Goal: Consume media (video, audio)

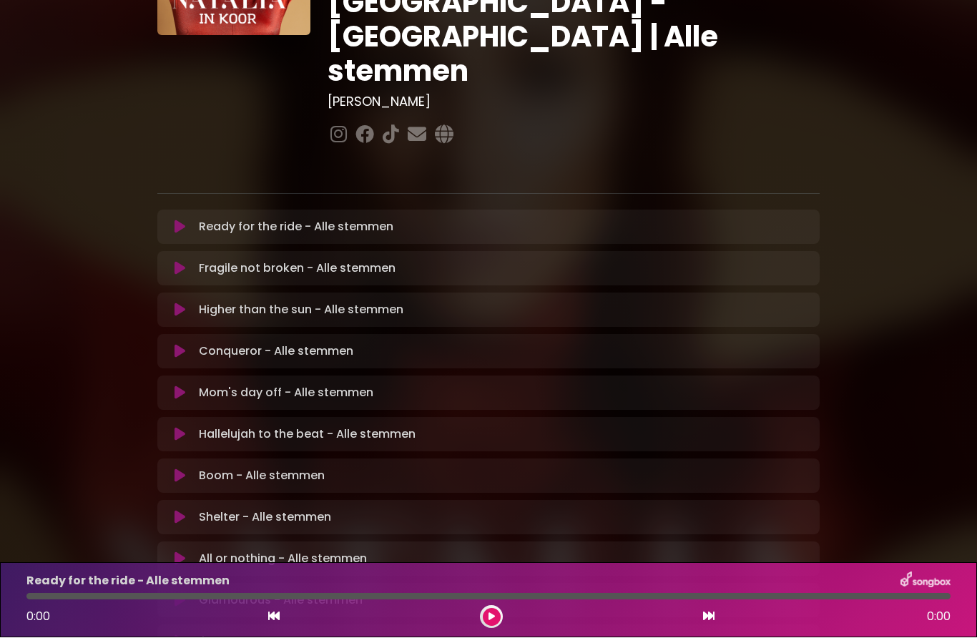
scroll to position [172, 0]
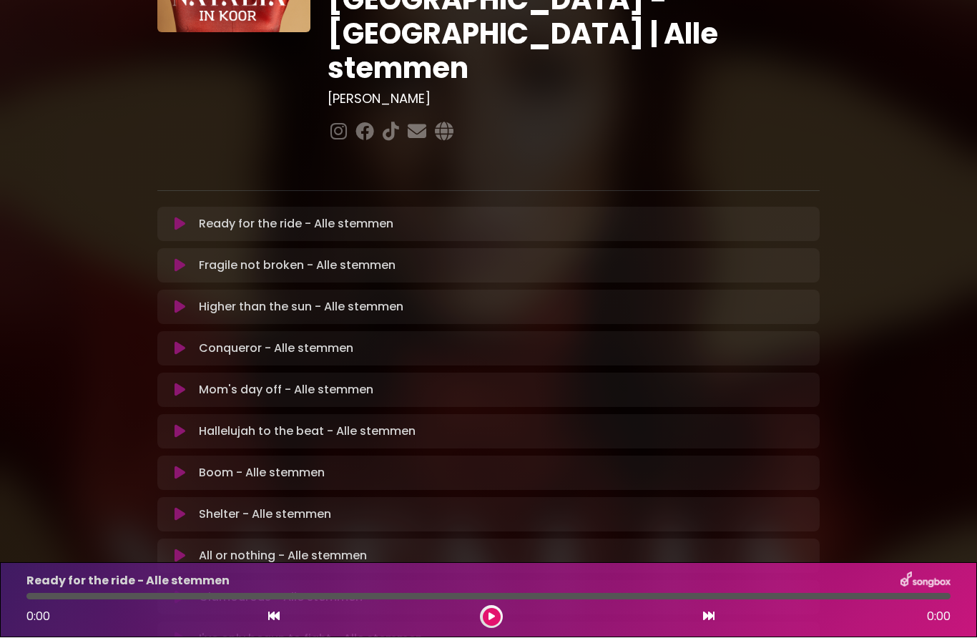
click at [184, 591] on icon at bounding box center [180, 598] width 11 height 14
click at [188, 591] on button at bounding box center [179, 598] width 27 height 14
click at [277, 594] on div at bounding box center [488, 597] width 924 height 6
click at [453, 594] on div at bounding box center [488, 597] width 924 height 6
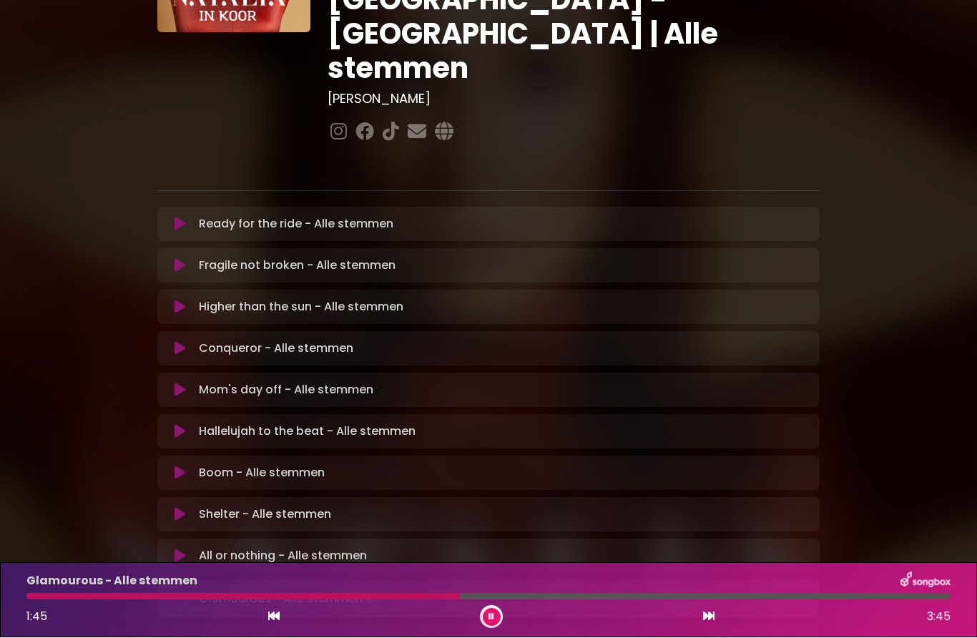
click at [536, 596] on div at bounding box center [488, 597] width 924 height 6
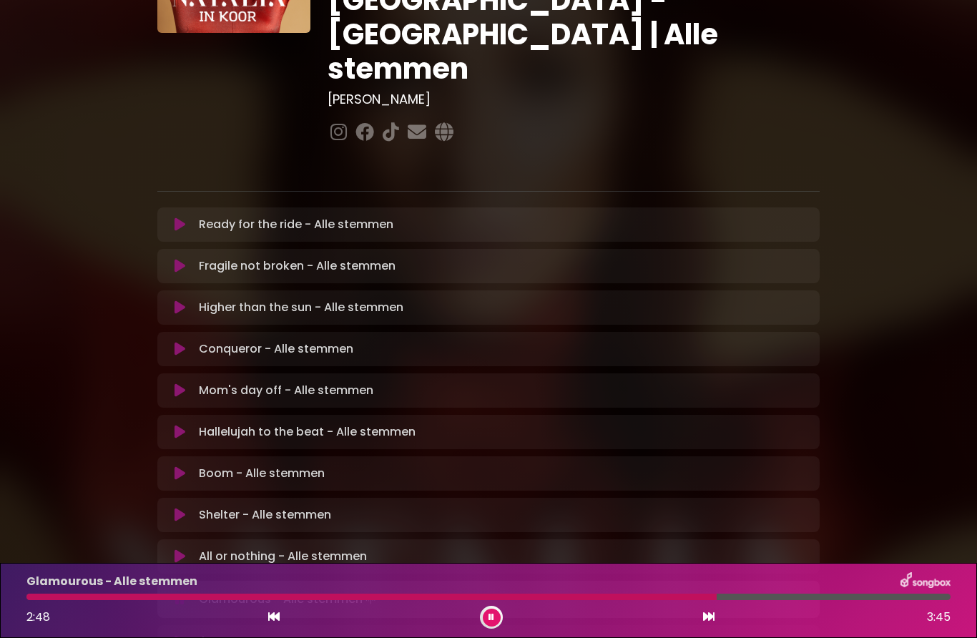
scroll to position [58, 0]
click at [276, 617] on icon at bounding box center [273, 616] width 11 height 11
click at [709, 615] on icon at bounding box center [708, 616] width 11 height 11
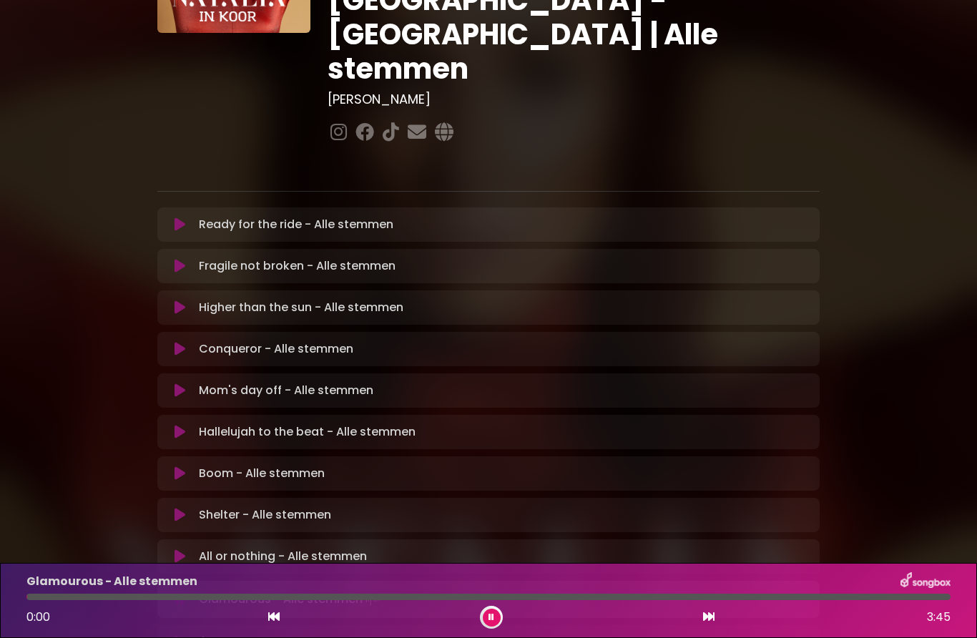
click at [336, 594] on div at bounding box center [488, 597] width 924 height 6
click at [429, 594] on div at bounding box center [488, 597] width 924 height 6
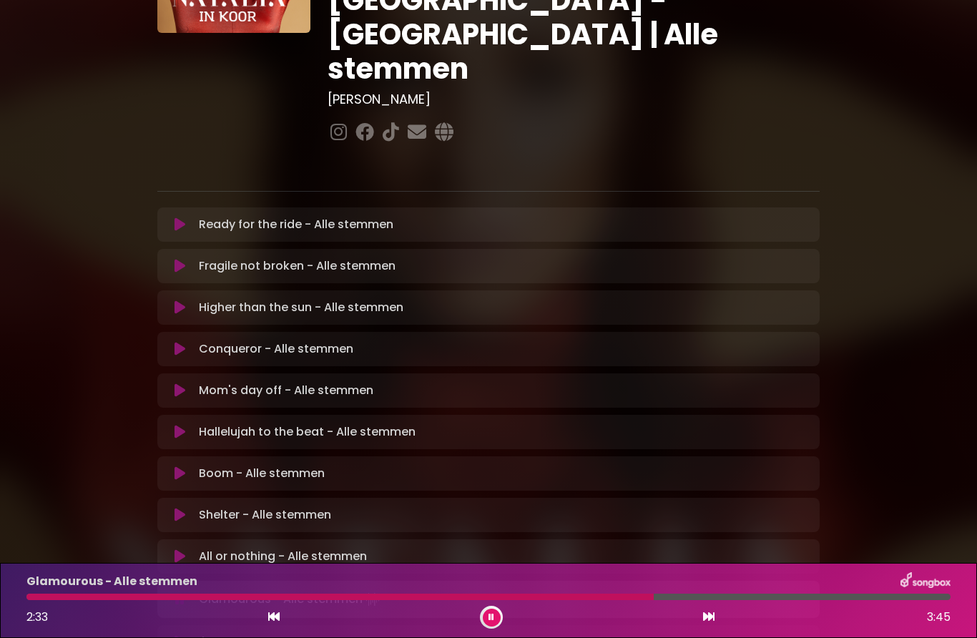
click at [706, 614] on icon at bounding box center [708, 616] width 11 height 11
